Goal: Transaction & Acquisition: Purchase product/service

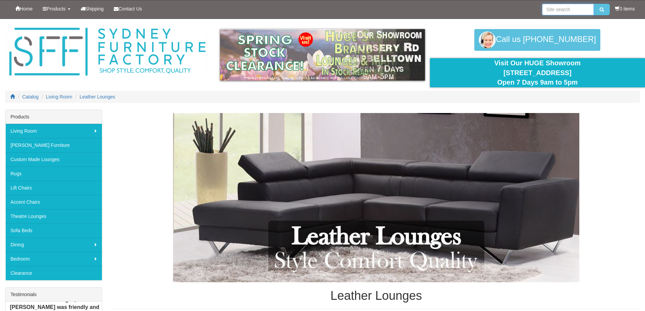
click at [556, 10] on input "search" at bounding box center [568, 10] width 52 height 12
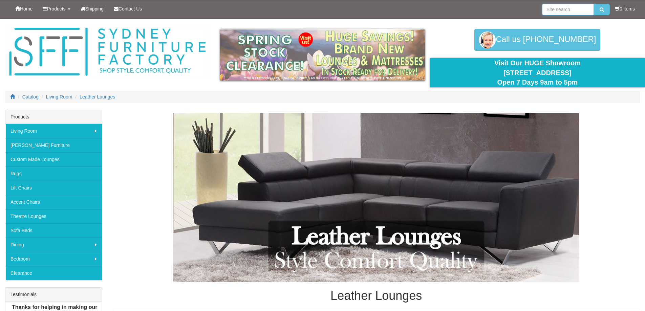
click at [564, 7] on input "search" at bounding box center [568, 10] width 52 height 12
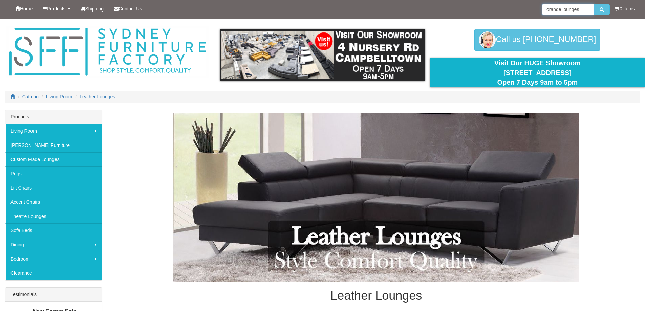
type input "orange lounges"
click at [594, 4] on button "submit" at bounding box center [602, 10] width 16 height 12
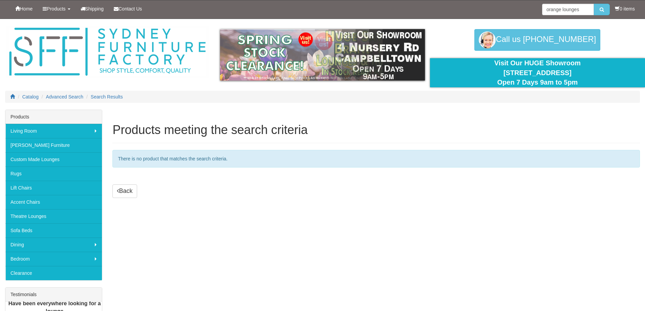
click at [242, 228] on div "Products meeting the search criteria There is no product that matches the searc…" at bounding box center [322, 254] width 645 height 288
